Goal: Navigation & Orientation: Find specific page/section

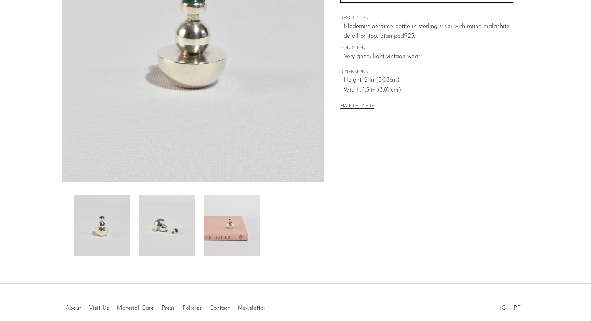
scroll to position [142, 0]
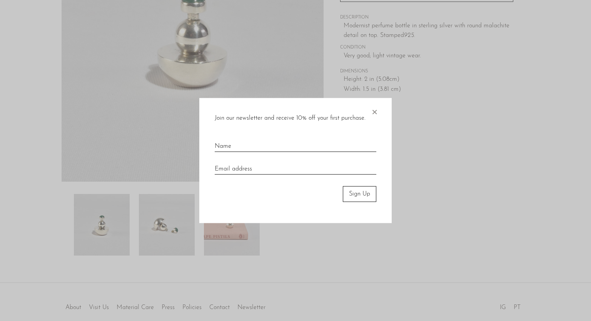
click at [371, 112] on span "×" at bounding box center [375, 110] width 8 height 25
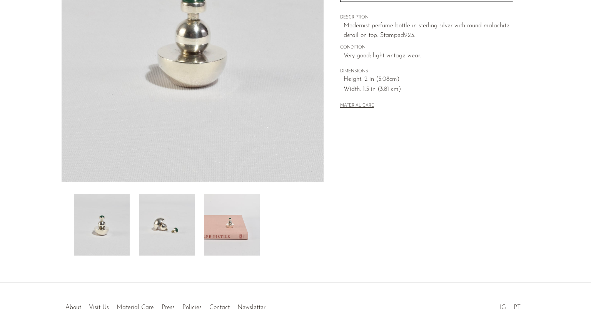
click at [239, 220] on img at bounding box center [232, 225] width 56 height 62
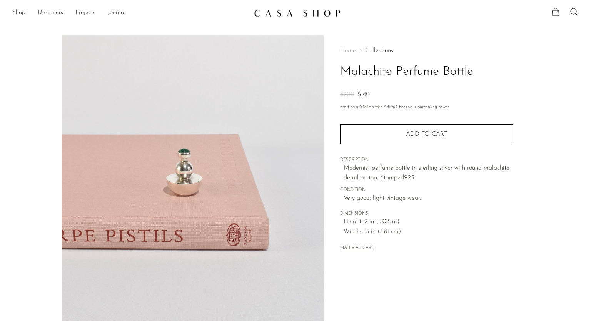
scroll to position [0, 0]
click at [9, 14] on div "Shop Featured New Arrivals Bestsellers Coming Soon Jewelry Jewelry All Earrings…" at bounding box center [295, 13] width 591 height 14
click at [20, 14] on link "Shop" at bounding box center [18, 13] width 13 height 10
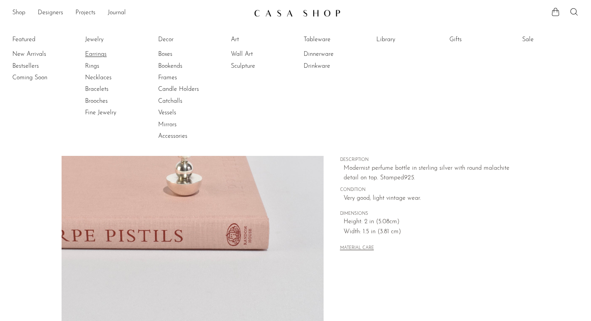
click at [103, 56] on link "Earrings" at bounding box center [114, 54] width 58 height 8
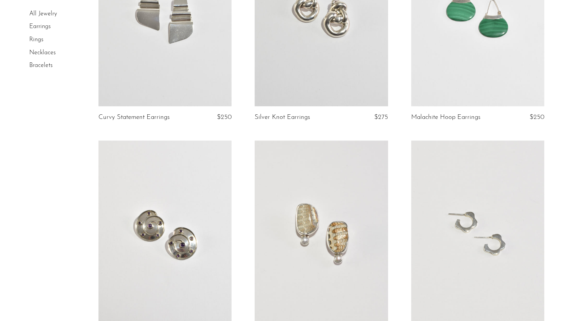
scroll to position [524, 0]
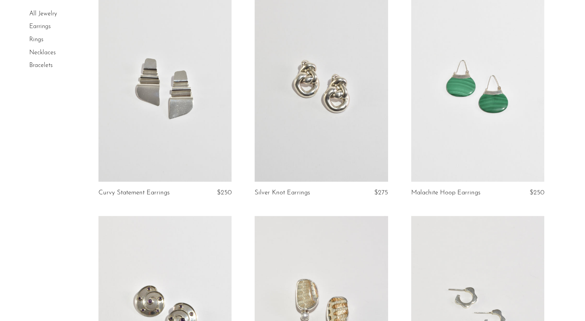
click at [38, 40] on link "Rings" at bounding box center [36, 40] width 14 height 6
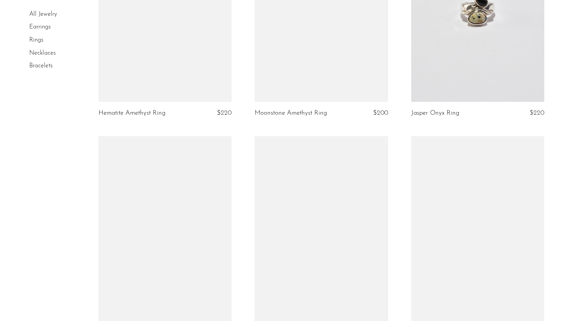
scroll to position [1936, 0]
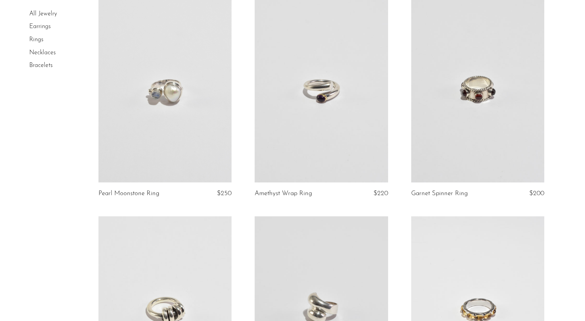
click at [48, 53] on link "Necklaces" at bounding box center [42, 53] width 27 height 6
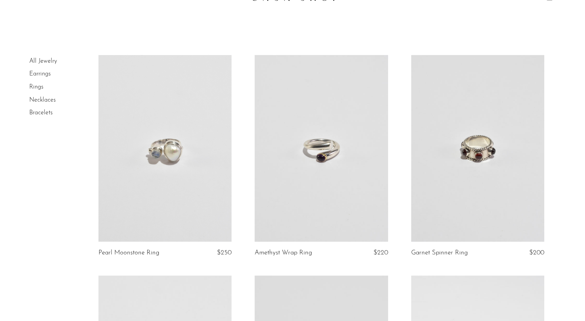
scroll to position [11, 0]
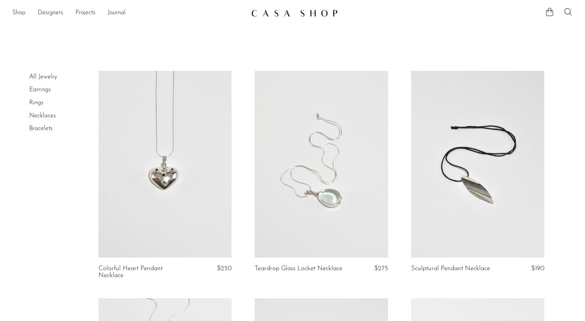
click at [15, 10] on link "Shop" at bounding box center [18, 13] width 13 height 10
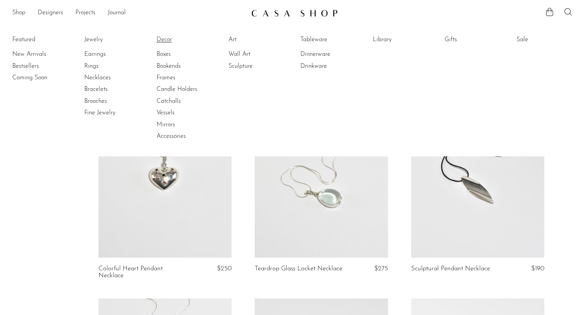
click at [169, 42] on link "Decor" at bounding box center [186, 39] width 58 height 8
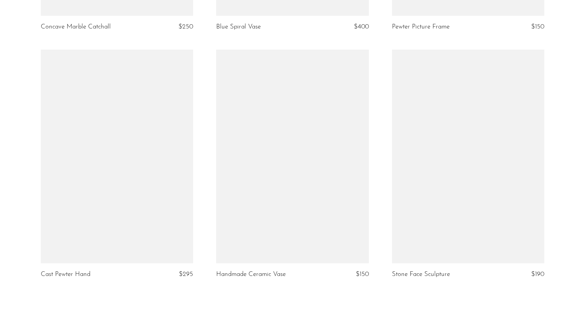
scroll to position [2913, 0]
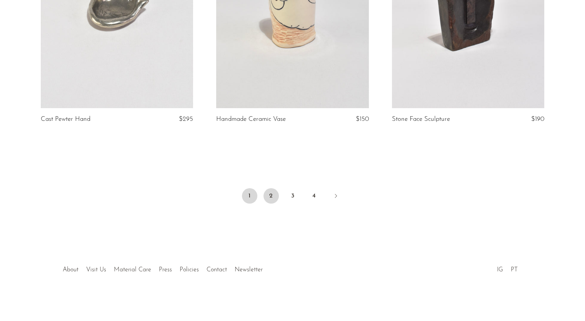
click at [270, 196] on link "2" at bounding box center [271, 195] width 15 height 15
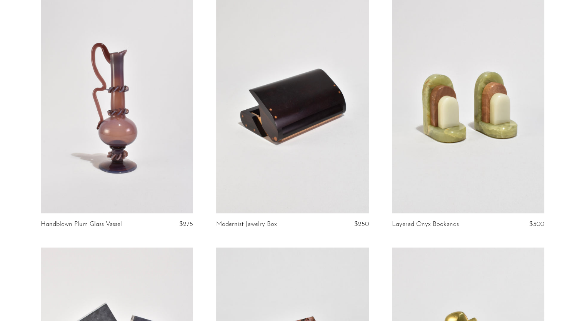
scroll to position [779, 0]
